Goal: Check status

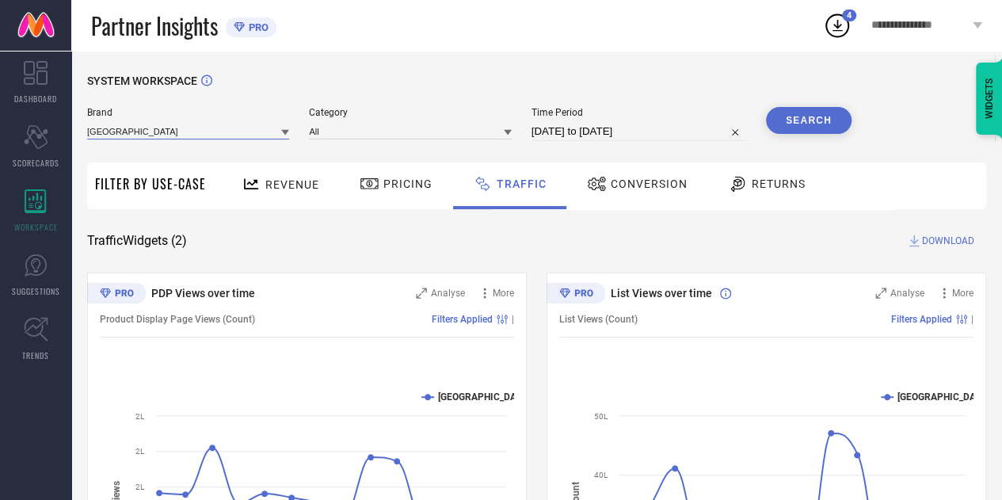
click at [231, 128] on input at bounding box center [188, 131] width 202 height 17
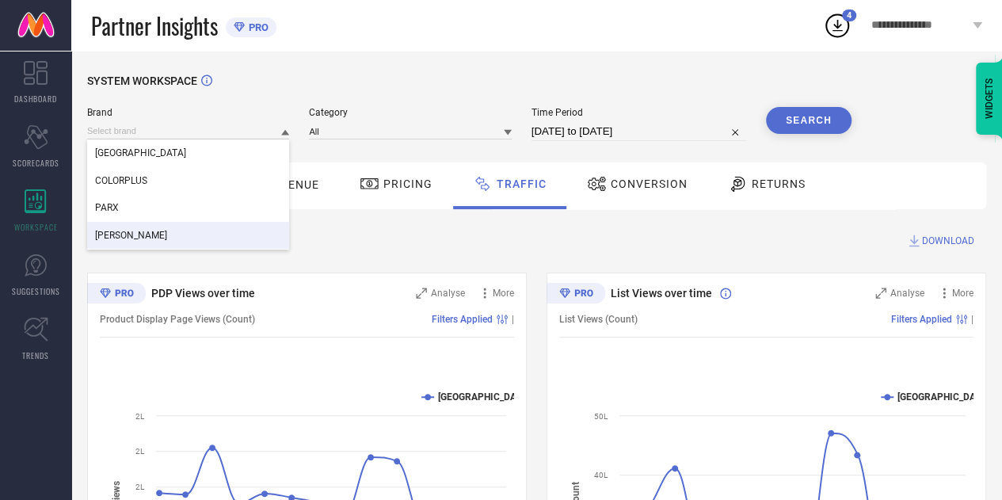
click at [160, 229] on div "[PERSON_NAME]" at bounding box center [188, 235] width 202 height 27
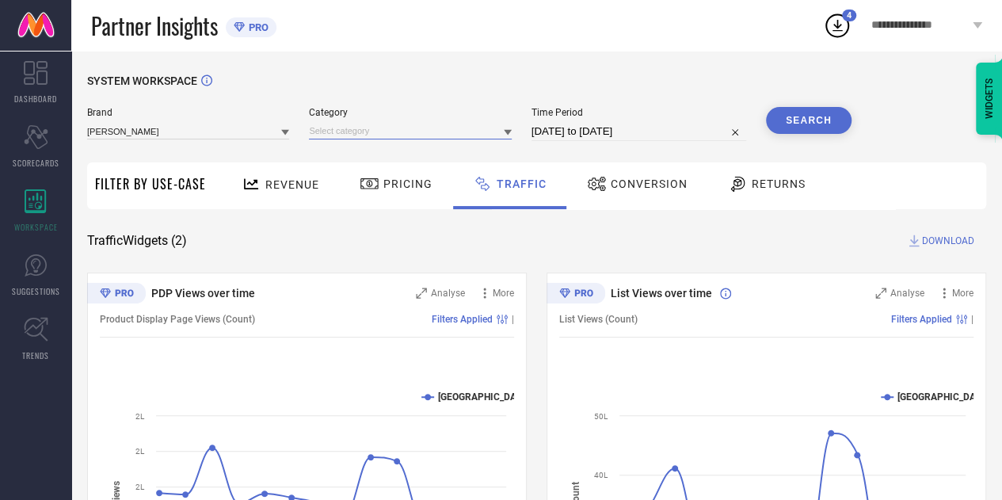
click at [372, 129] on input at bounding box center [410, 131] width 202 height 17
drag, startPoint x: 356, startPoint y: 131, endPoint x: 345, endPoint y: 128, distance: 11.5
click at [345, 128] on input at bounding box center [410, 131] width 202 height 17
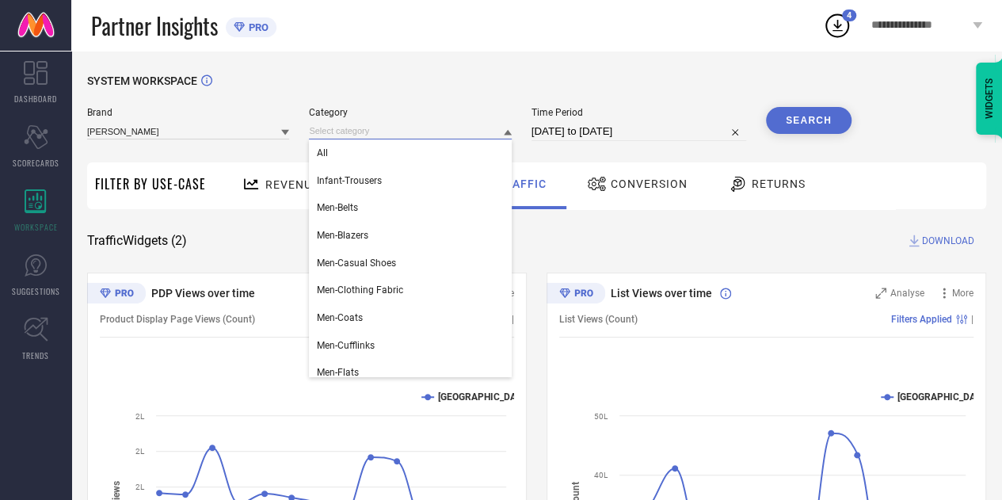
click at [345, 128] on input at bounding box center [410, 131] width 202 height 17
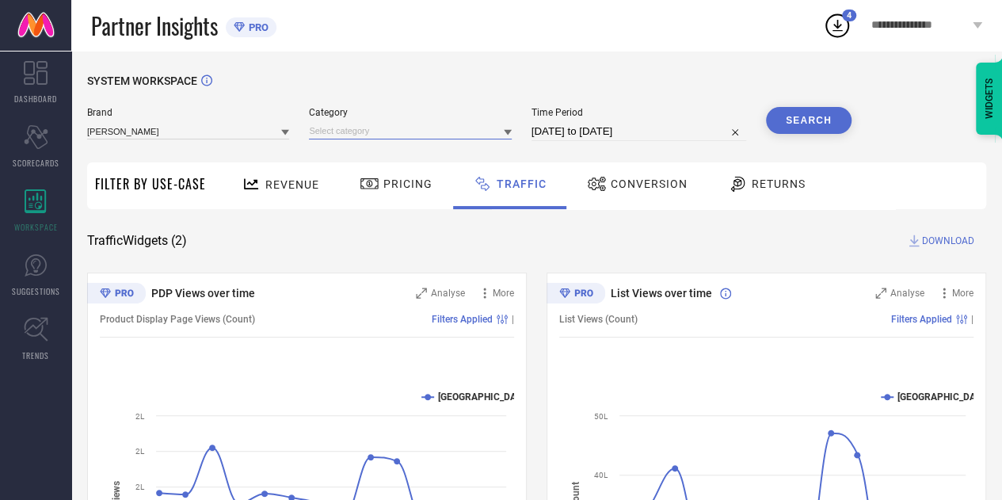
click at [352, 133] on input at bounding box center [410, 131] width 202 height 17
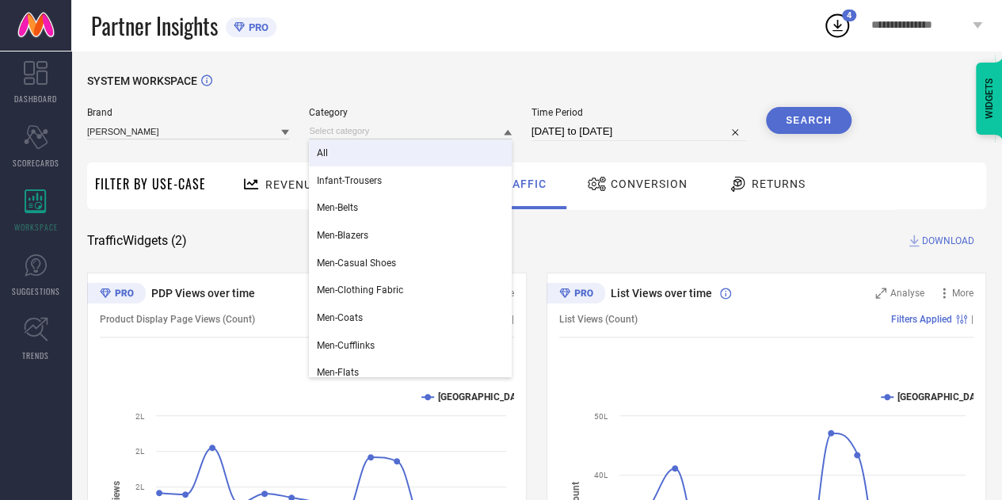
click at [337, 153] on div "All" at bounding box center [410, 152] width 202 height 27
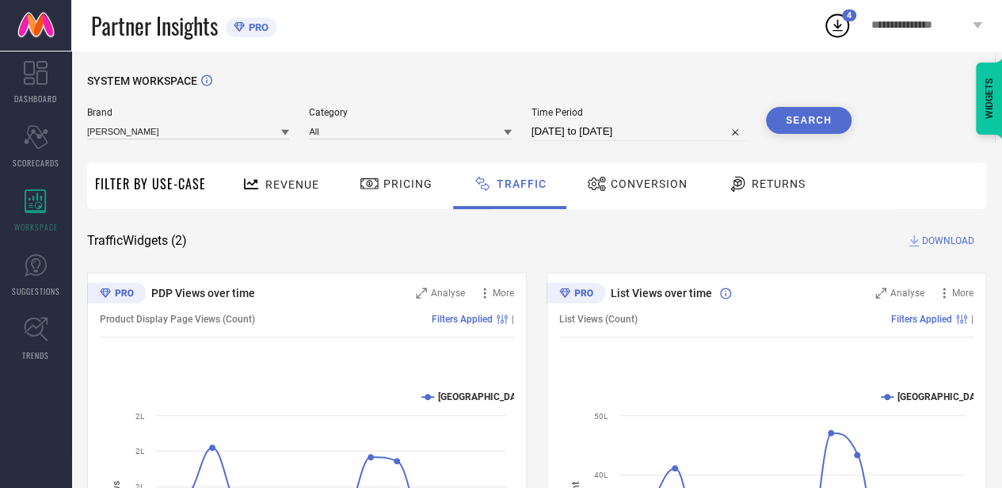
select select "7"
select select "2025"
select select "8"
select select "2025"
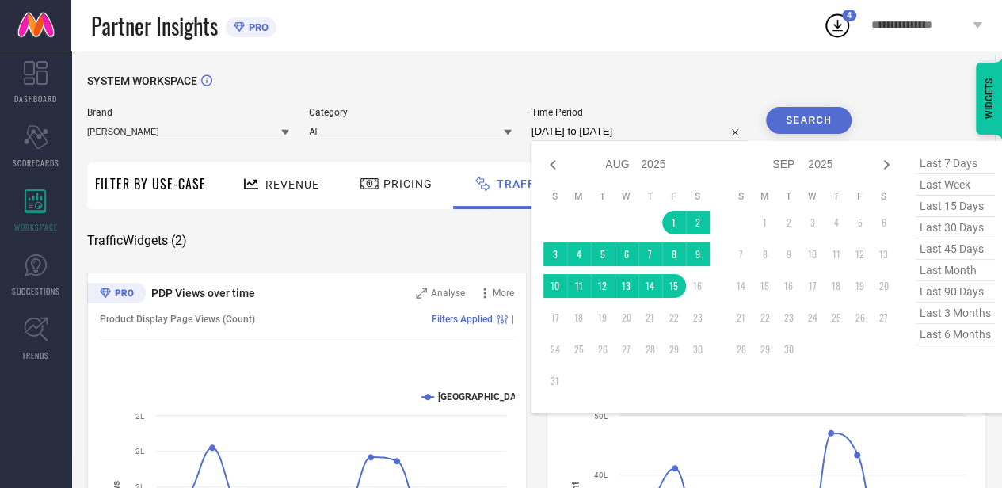
click at [602, 132] on input "[DATE] to [DATE]" at bounding box center [639, 131] width 215 height 19
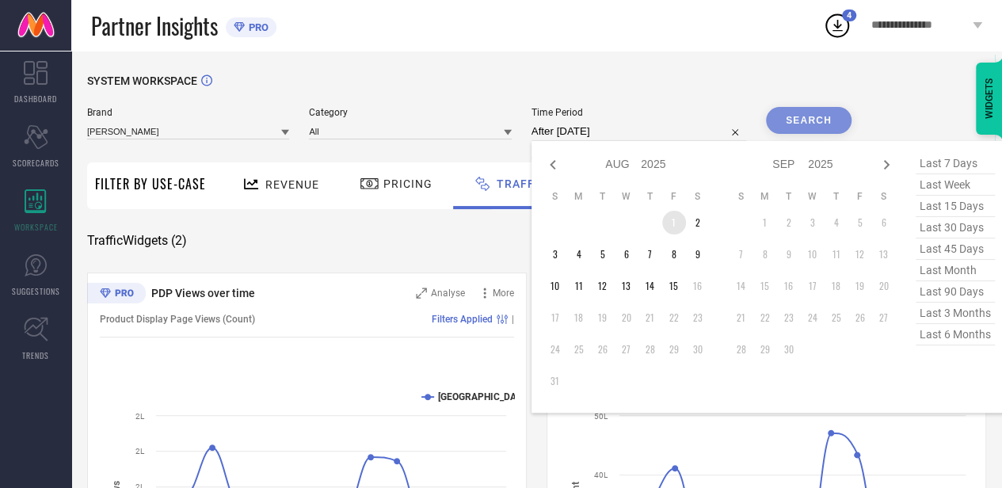
click at [685, 224] on td "1" at bounding box center [674, 223] width 24 height 24
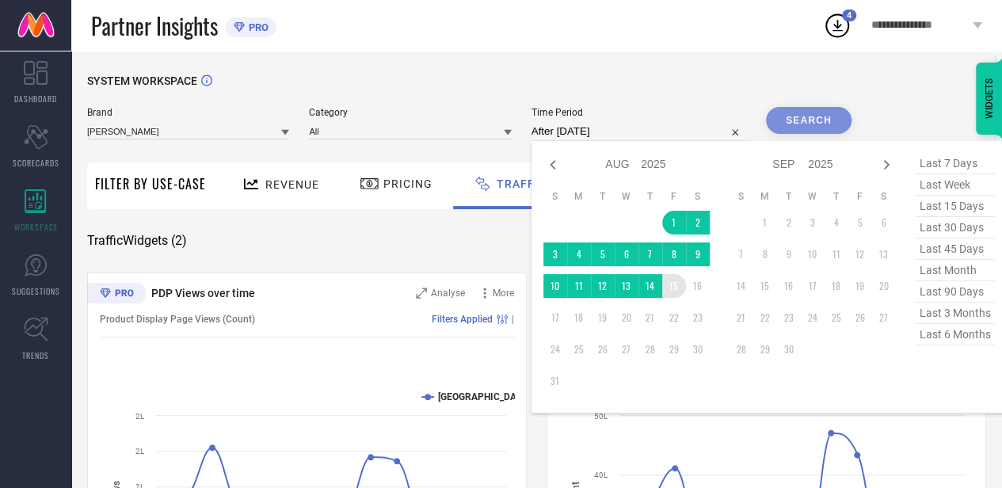
type input "[DATE] to [DATE]"
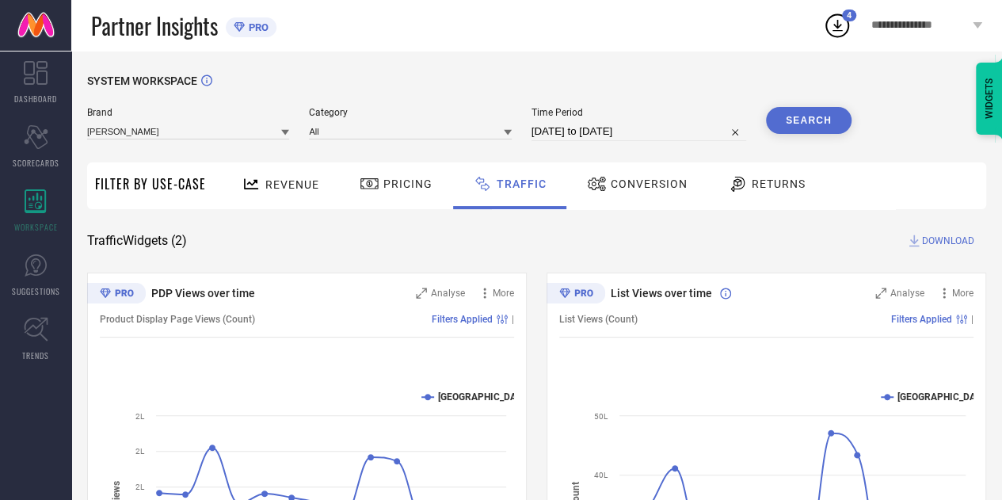
click at [803, 124] on button "Search" at bounding box center [809, 120] width 86 height 27
